Goal: Task Accomplishment & Management: Manage account settings

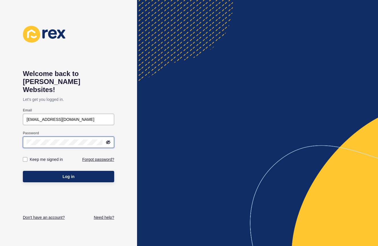
click at [69, 171] on button "Log in" at bounding box center [68, 176] width 91 height 11
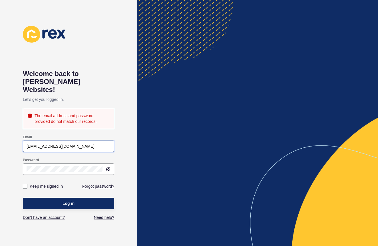
click at [63, 143] on input "[EMAIL_ADDRESS][DOMAIN_NAME]" at bounding box center [69, 146] width 84 height 6
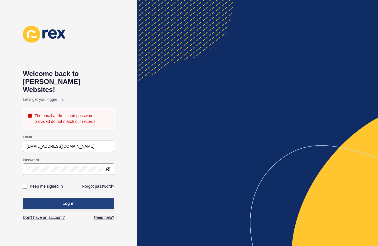
click at [67, 201] on span "Log in" at bounding box center [69, 204] width 12 height 6
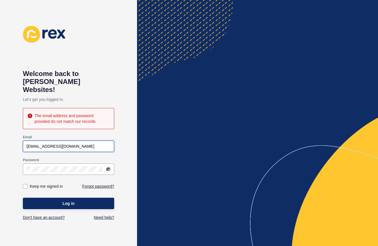
drag, startPoint x: 88, startPoint y: 136, endPoint x: 40, endPoint y: 138, distance: 47.8
click at [40, 143] on input "[EMAIL_ADDRESS][DOMAIN_NAME]" at bounding box center [69, 146] width 84 height 6
type input "[EMAIL_ADDRESS][DOMAIN_NAME]"
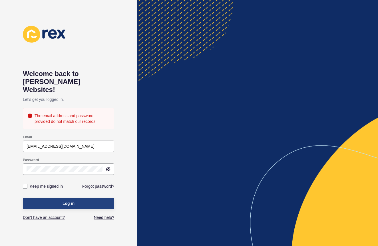
click at [43, 198] on button "Log in" at bounding box center [68, 203] width 91 height 11
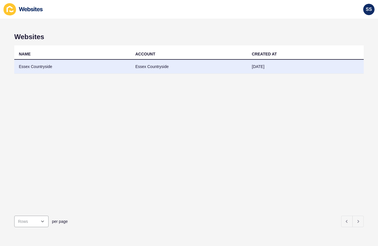
click at [155, 68] on td "Essex Countryside" at bounding box center [189, 67] width 117 height 14
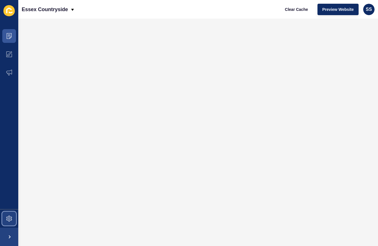
click at [10, 221] on icon at bounding box center [9, 219] width 6 height 6
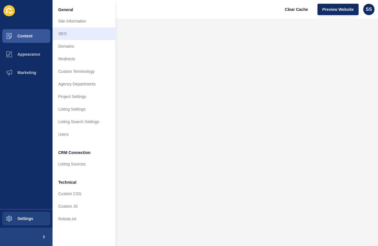
click at [87, 33] on link "SEO" at bounding box center [84, 33] width 63 height 13
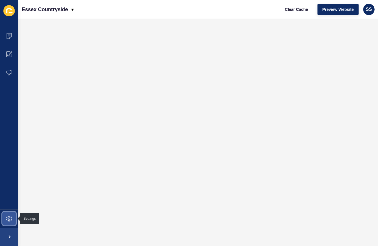
click at [8, 222] on span at bounding box center [9, 218] width 18 height 18
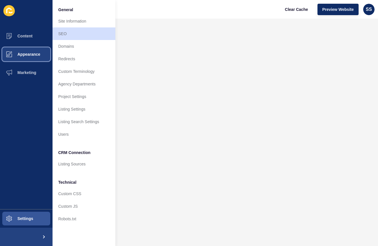
click at [32, 53] on span "Appearance" at bounding box center [19, 54] width 41 height 5
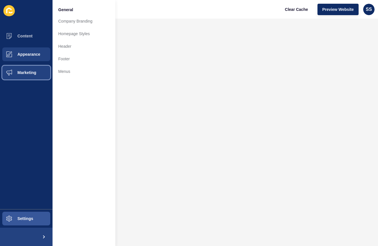
click at [29, 73] on span "Marketing" at bounding box center [17, 72] width 37 height 5
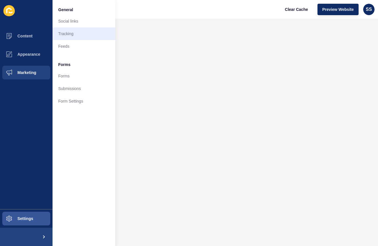
click at [68, 32] on link "Tracking" at bounding box center [84, 33] width 63 height 13
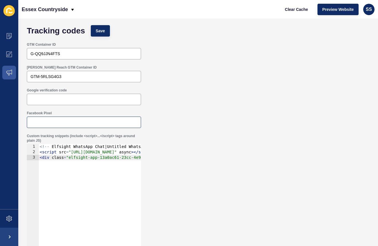
scroll to position [1, 0]
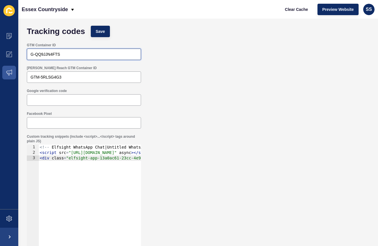
click at [87, 54] on input "G-QQ9JJN4FTS" at bounding box center [84, 54] width 107 height 6
click at [103, 32] on span "Save" at bounding box center [100, 32] width 9 height 6
click at [108, 163] on div "<!-- Elfsight WhatsApp Chat | Untitled WhatsApp Chat --> < script src = "[URL][…" at bounding box center [150, 207] width 223 height 125
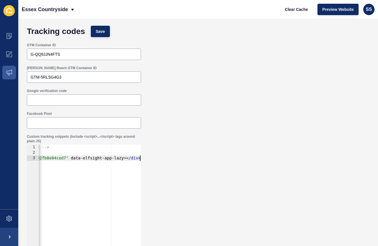
scroll to position [0, 121]
click at [108, 163] on div "<!-- Elfsight WhatsApp Chat | Untitled WhatsApp Chat --> < script src = "[URL][…" at bounding box center [29, 207] width 223 height 125
type textarea "<script src="[URL][DOMAIN_NAME]" async></script> <div class="elfsight-app-13a0a…"
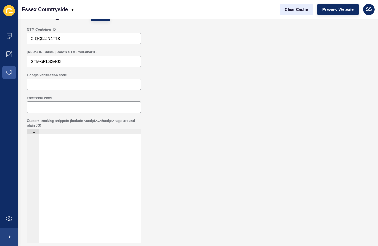
scroll to position [17, 0]
click at [290, 10] on span "Clear Cache" at bounding box center [296, 10] width 23 height 6
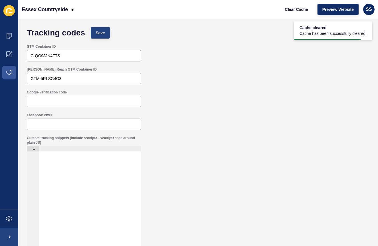
scroll to position [0, 0]
click at [101, 34] on span "Save" at bounding box center [100, 33] width 9 height 6
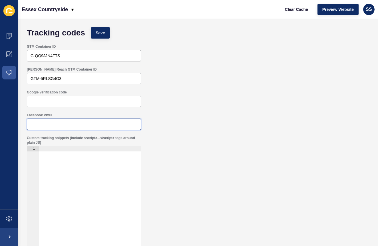
click at [59, 124] on input "Facebook Pixel" at bounding box center [84, 124] width 107 height 6
paste input "<!-- Meta Pixel Code --> <script> !function(f,b,e,v,n,t,s) {if(f.fbq)return;n=f…"
type input "<!-- Meta Pixel Code --> <script> !function(f,b,e,v,n,t,s) {if(f.fbq)return;n=f…"
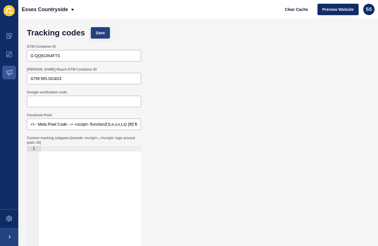
click at [97, 30] on span "Save" at bounding box center [100, 33] width 9 height 6
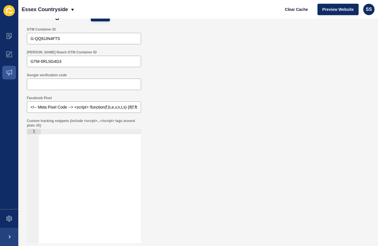
scroll to position [17, 0]
drag, startPoint x: 74, startPoint y: 109, endPoint x: 186, endPoint y: 117, distance: 112.2
click at [186, 113] on div "Facebook Pixel <!-- Meta Pixel Code --> <script> !function(f,b,e,v,n,t,s) {if(f…" at bounding box center [198, 104] width 348 height 23
click at [190, 116] on div "Custom tracking snippets (include <script>...</script> tags around plain JS) 1 …" at bounding box center [198, 181] width 348 height 130
click at [347, 9] on span "Preview Website" at bounding box center [337, 10] width 31 height 6
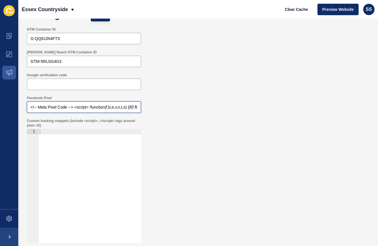
click at [64, 107] on input "<!-- Meta Pixel Code --> <script> !function(f,b,e,v,n,t,s) {if(f.fbq)return;n=f…" at bounding box center [84, 107] width 107 height 6
click at [87, 181] on div at bounding box center [90, 191] width 103 height 125
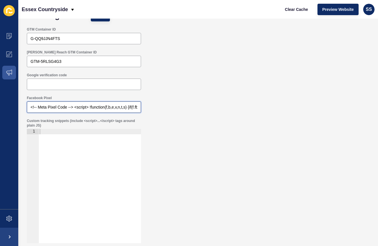
drag, startPoint x: 83, startPoint y: 106, endPoint x: 254, endPoint y: 107, distance: 171.4
click at [254, 107] on div "Facebook Pixel <!-- Meta Pixel Code --> <script> !function(f,b,e,v,n,t,s) {if(f…" at bounding box center [198, 104] width 348 height 23
click at [92, 139] on div at bounding box center [90, 191] width 103 height 125
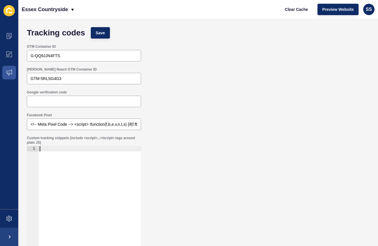
scroll to position [0, 0]
click at [73, 75] on div "GTM-5RLSG4G3" at bounding box center [84, 78] width 114 height 11
click at [70, 126] on input "<!-- Meta Pixel Code --> <script> !function(f,b,e,v,n,t,s) {if(f.fbq)return;n=f…" at bounding box center [84, 124] width 107 height 6
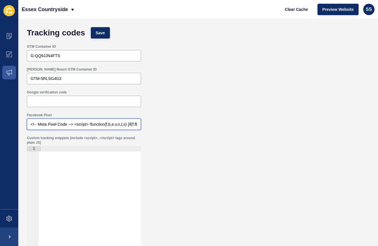
click at [70, 126] on input "<!-- Meta Pixel Code --> <script> !function(f,b,e,v,n,t,s) {if(f.fbq)return;n=f…" at bounding box center [84, 124] width 107 height 6
paste input "335224821496070"
type input "335224821496070"
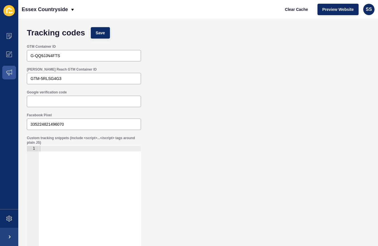
click at [184, 109] on div "Google verification code" at bounding box center [198, 98] width 348 height 23
click at [103, 34] on span "Save" at bounding box center [100, 33] width 9 height 6
click at [335, 11] on span "Preview Website" at bounding box center [337, 10] width 31 height 6
click at [7, 54] on icon at bounding box center [9, 54] width 6 height 6
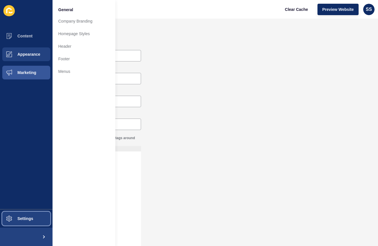
click at [22, 214] on button "Settings" at bounding box center [26, 218] width 53 height 18
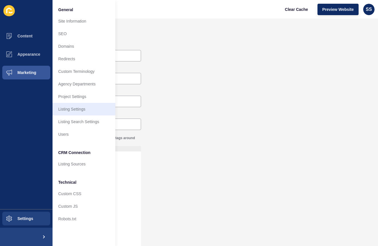
click at [85, 110] on link "Listing Settings" at bounding box center [84, 109] width 63 height 13
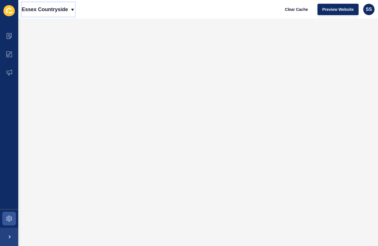
click at [58, 13] on p "Essex Countryside" at bounding box center [45, 9] width 46 height 14
click at [12, 58] on span at bounding box center [9, 54] width 18 height 18
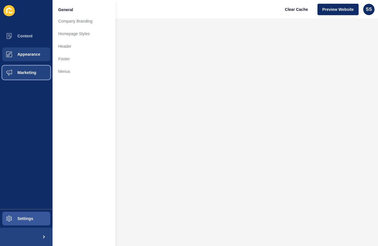
click at [31, 71] on span "Marketing" at bounding box center [17, 72] width 37 height 5
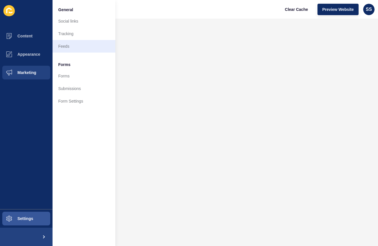
click at [71, 43] on link "Feeds" at bounding box center [84, 46] width 63 height 13
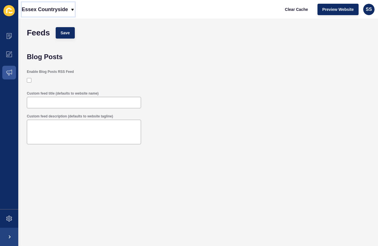
click at [55, 9] on p "Essex Countryside" at bounding box center [45, 9] width 46 height 14
click at [23, 27] on link "Back to website list" at bounding box center [47, 26] width 50 height 17
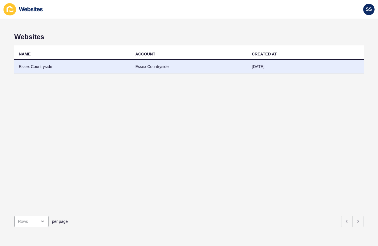
click at [49, 65] on td "Essex Countryside" at bounding box center [72, 67] width 117 height 14
